Goal: Task Accomplishment & Management: Manage account settings

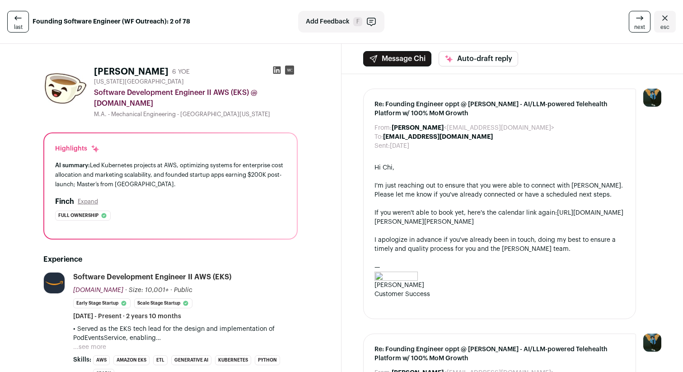
click at [279, 72] on icon at bounding box center [276, 69] width 9 height 9
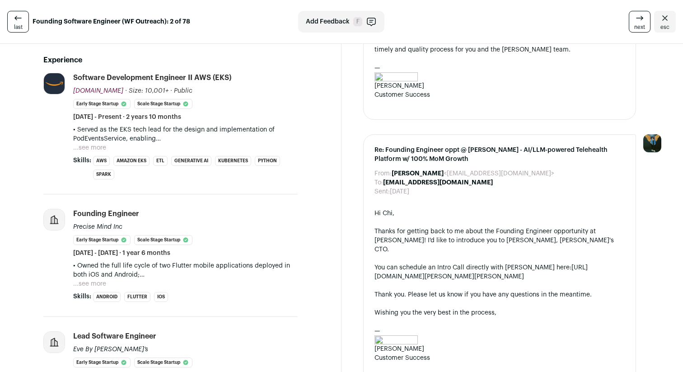
scroll to position [229, 0]
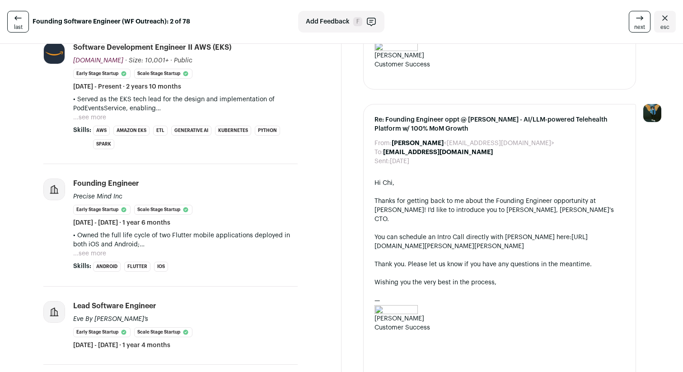
click at [100, 256] on button "...see more" at bounding box center [89, 253] width 33 height 9
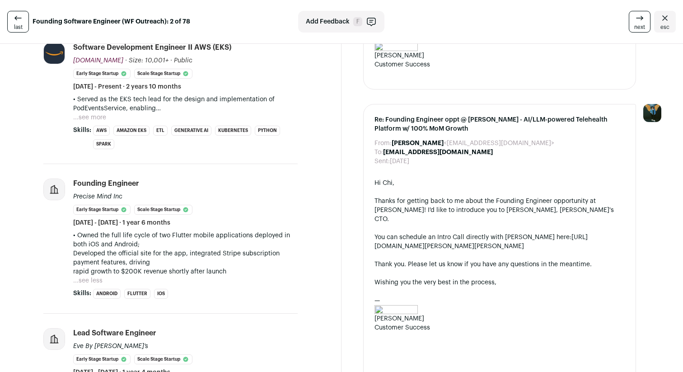
drag, startPoint x: 73, startPoint y: 196, endPoint x: 131, endPoint y: 196, distance: 57.3
click at [131, 196] on div "Founding Engineer Precise Mind Inc Early Stage Startup Scale Stage Startup [DAT…" at bounding box center [185, 202] width 224 height 49
copy div "Precise Mind Inc"
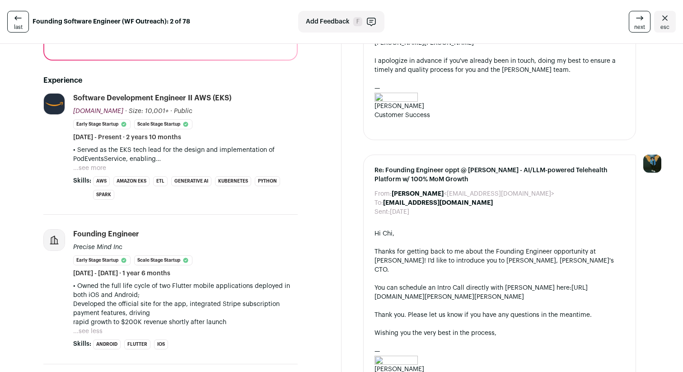
scroll to position [163, 0]
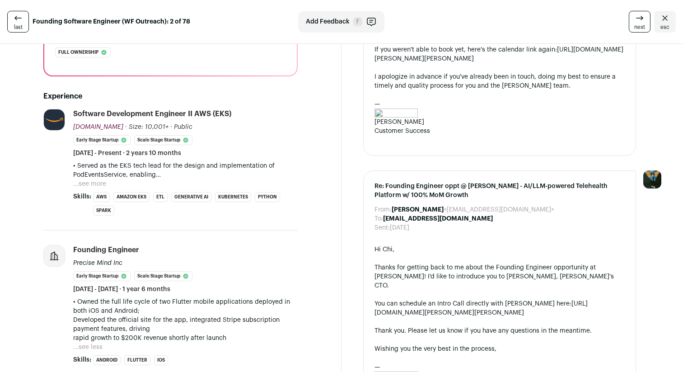
click at [93, 182] on button "...see more" at bounding box center [89, 183] width 33 height 9
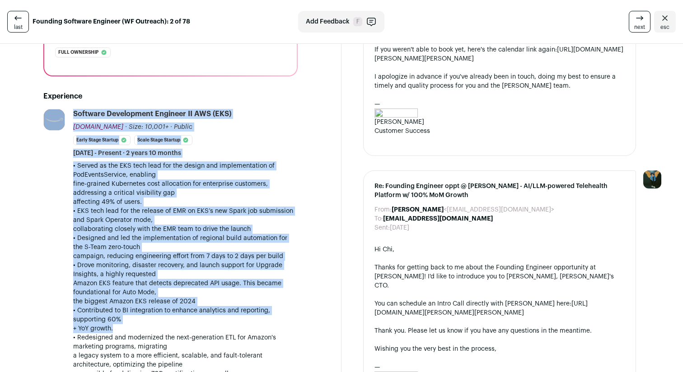
drag, startPoint x: 63, startPoint y: 164, endPoint x: 311, endPoint y: 326, distance: 296.5
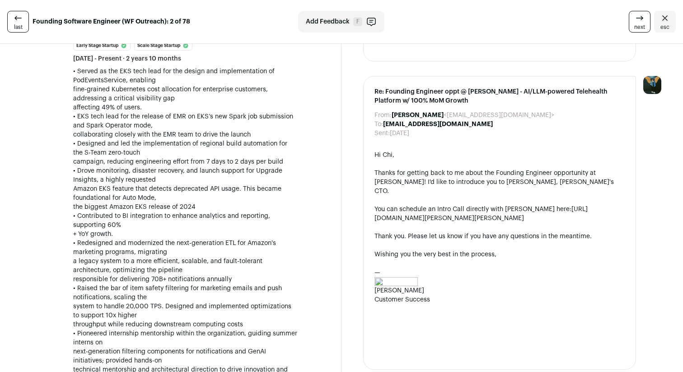
scroll to position [252, 0]
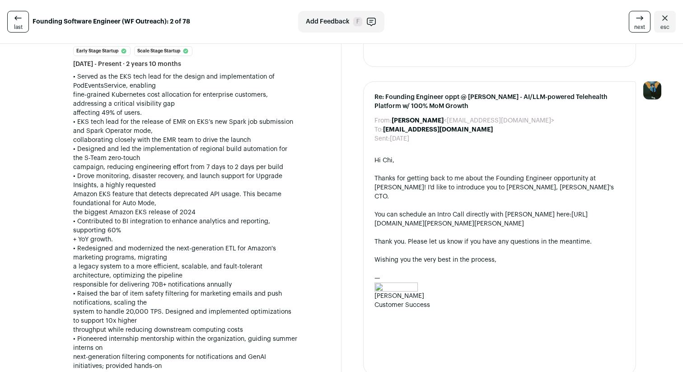
drag, startPoint x: 71, startPoint y: 75, endPoint x: 313, endPoint y: 281, distance: 318.1
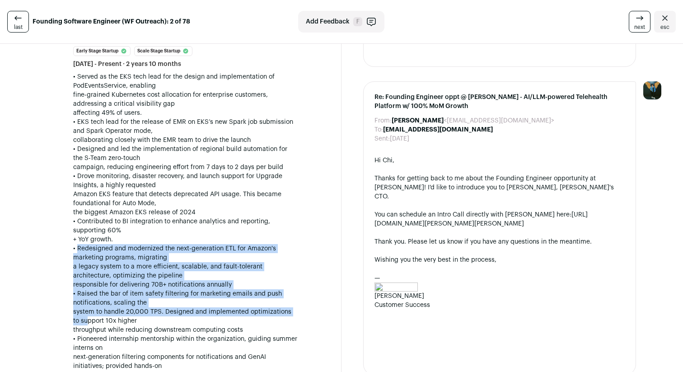
drag, startPoint x: 309, startPoint y: 311, endPoint x: 73, endPoint y: 247, distance: 244.4
click at [73, 247] on p "• Redesigned and modernized the next-generation ETL for Amazon's marketing prog…" at bounding box center [185, 266] width 224 height 45
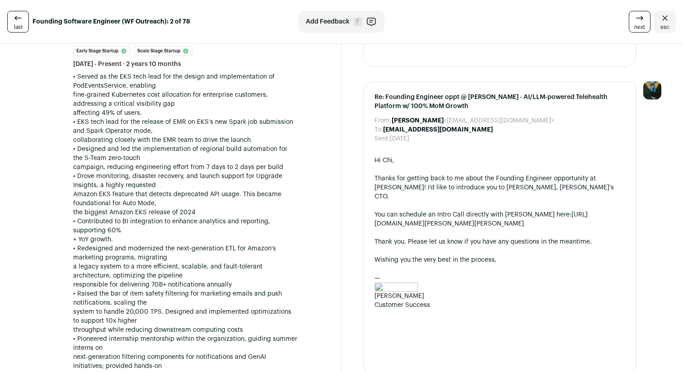
drag, startPoint x: 70, startPoint y: 247, endPoint x: 276, endPoint y: 279, distance: 208.9
click at [276, 279] on li "[DOMAIN_NAME] [DOMAIN_NAME] Add to company list Public / Private Public Company…" at bounding box center [170, 229] width 254 height 419
click at [276, 279] on p "• Redesigned and modernized the next-generation ETL for Amazon's marketing prog…" at bounding box center [185, 266] width 224 height 45
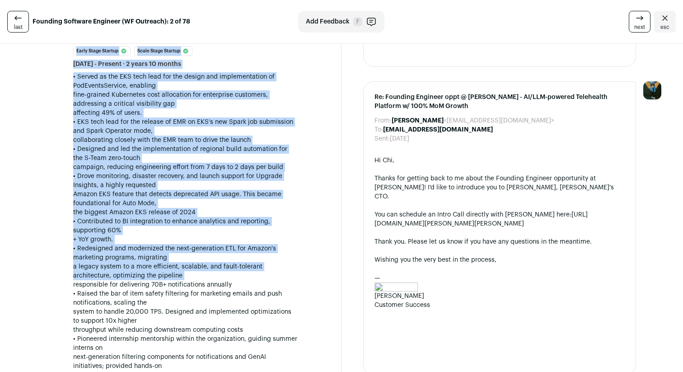
drag, startPoint x: 276, startPoint y: 279, endPoint x: 60, endPoint y: 270, distance: 216.9
click at [60, 270] on li "[DOMAIN_NAME] [DOMAIN_NAME] Add to company list Public / Private Public Company…" at bounding box center [170, 229] width 254 height 419
click at [60, 270] on div "[DOMAIN_NAME] [DOMAIN_NAME] Add to company list Public / Private Public Company…" at bounding box center [54, 222] width 23 height 405
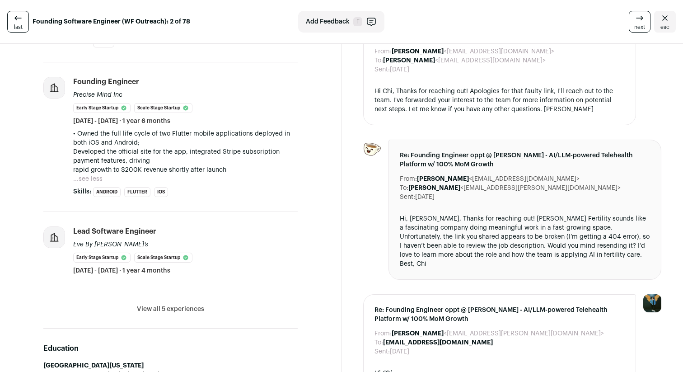
scroll to position [628, 0]
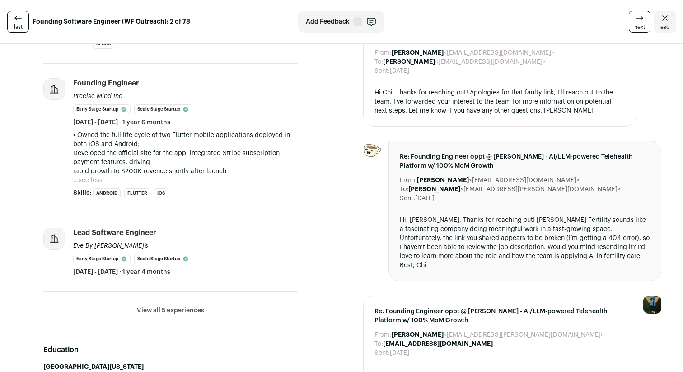
click at [89, 179] on button "...see less" at bounding box center [87, 180] width 29 height 9
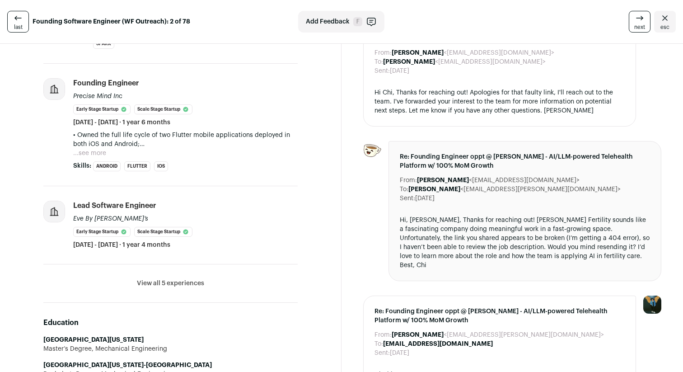
click at [98, 154] on button "...see more" at bounding box center [89, 153] width 33 height 9
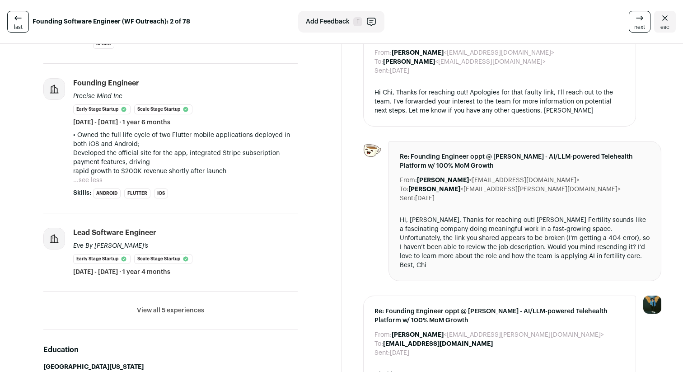
drag, startPoint x: 233, startPoint y: 173, endPoint x: 67, endPoint y: 137, distance: 169.2
click at [67, 137] on li "Founding Engineer Precise Mind Inc Early Stage Startup Scale Stage Startup [DAT…" at bounding box center [170, 138] width 254 height 149
click at [92, 181] on button "...see less" at bounding box center [87, 180] width 29 height 9
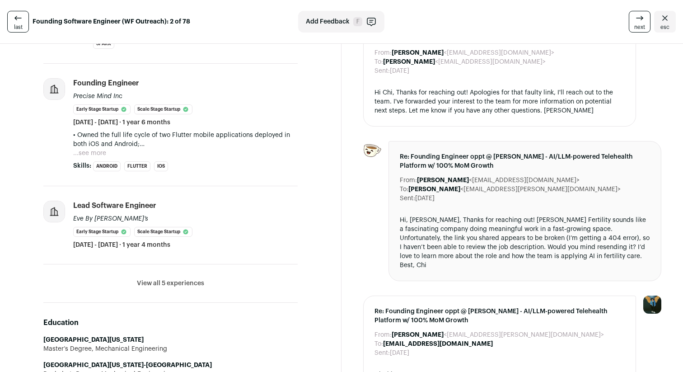
click at [92, 154] on button "...see more" at bounding box center [89, 153] width 33 height 9
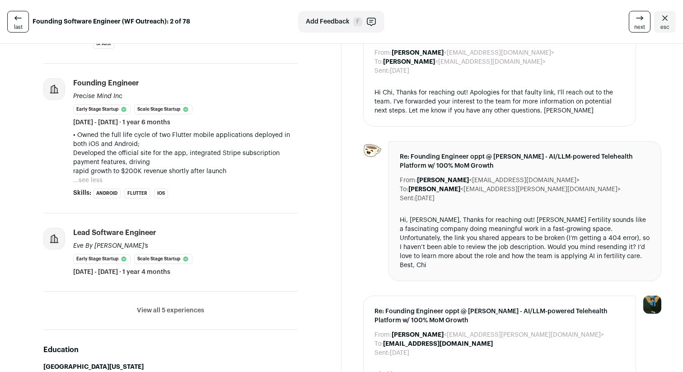
click at [192, 188] on li "Founding Engineer Precise Mind Inc Early Stage Startup Scale Stage Startup [DAT…" at bounding box center [185, 138] width 224 height 120
drag, startPoint x: 200, startPoint y: 183, endPoint x: 68, endPoint y: 73, distance: 171.9
click at [68, 73] on li "Founding Engineer Precise Mind Inc Early Stage Startup Scale Stage Startup [DAT…" at bounding box center [170, 138] width 254 height 149
drag, startPoint x: 63, startPoint y: 78, endPoint x: 230, endPoint y: 174, distance: 192.4
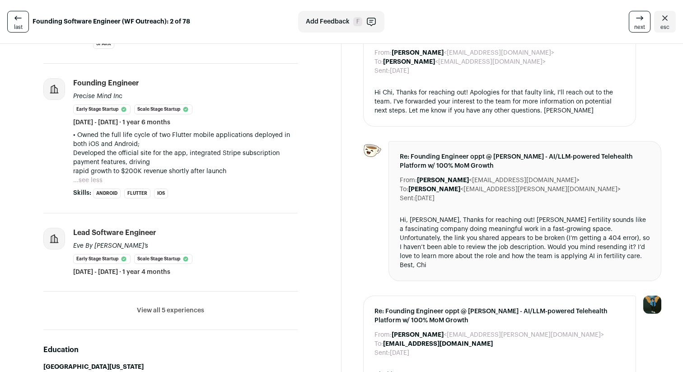
click at [230, 174] on li "Founding Engineer Precise Mind Inc Early Stage Startup Scale Stage Startup [DAT…" at bounding box center [170, 138] width 254 height 149
click at [230, 174] on p "• Owned the full life cycle of two Flutter mobile applications deployed in both…" at bounding box center [185, 153] width 224 height 45
drag, startPoint x: 64, startPoint y: 135, endPoint x: 221, endPoint y: 169, distance: 160.2
click at [219, 168] on li "Founding Engineer Precise Mind Inc Early Stage Startup Scale Stage Startup [DAT…" at bounding box center [170, 138] width 254 height 149
click at [221, 169] on p "• Owned the full life cycle of two Flutter mobile applications deployed in both…" at bounding box center [185, 153] width 224 height 45
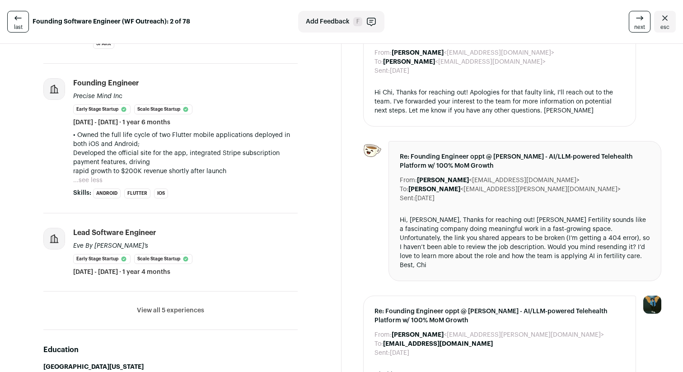
drag, startPoint x: 228, startPoint y: 169, endPoint x: 75, endPoint y: 136, distance: 157.0
click at [75, 136] on p "• Owned the full life cycle of two Flutter mobile applications deployed in both…" at bounding box center [185, 153] width 224 height 45
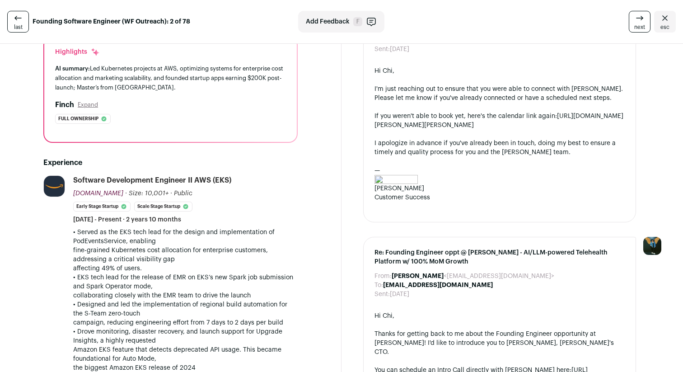
scroll to position [84, 0]
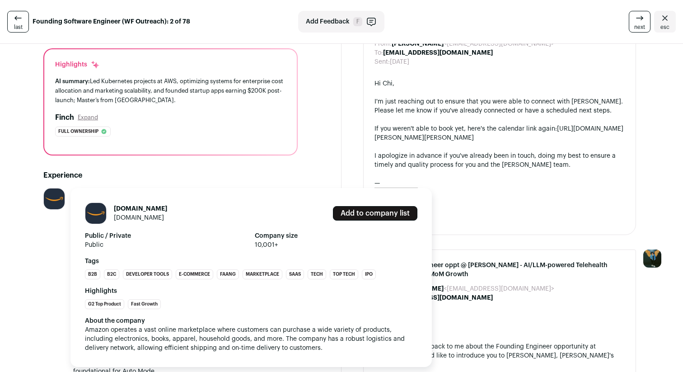
drag, startPoint x: 22, startPoint y: 191, endPoint x: 0, endPoint y: 206, distance: 27.2
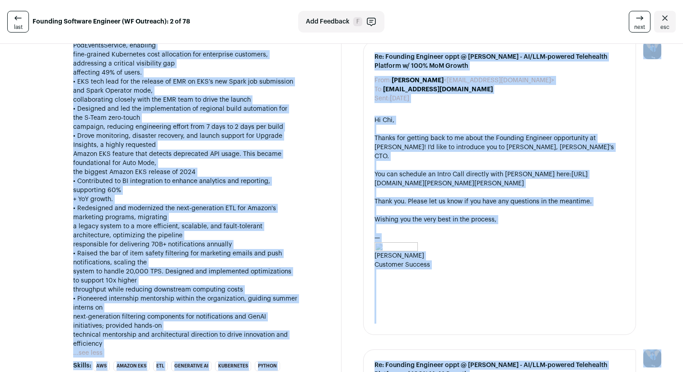
scroll to position [348, 0]
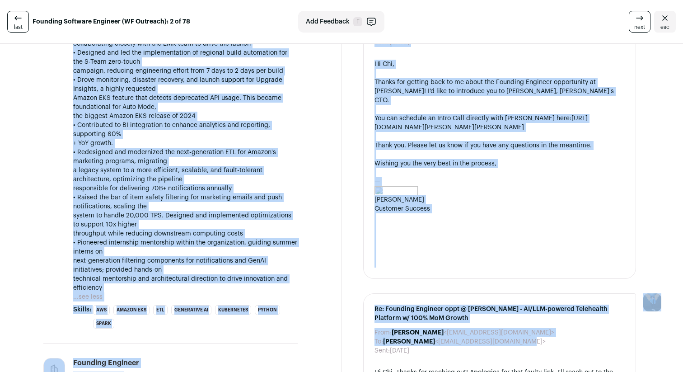
drag, startPoint x: 73, startPoint y: 186, endPoint x: 314, endPoint y: 288, distance: 262.4
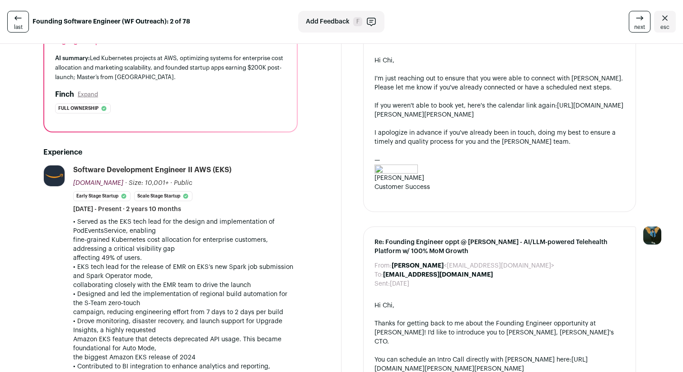
scroll to position [132, 0]
